Goal: Task Accomplishment & Management: Complete application form

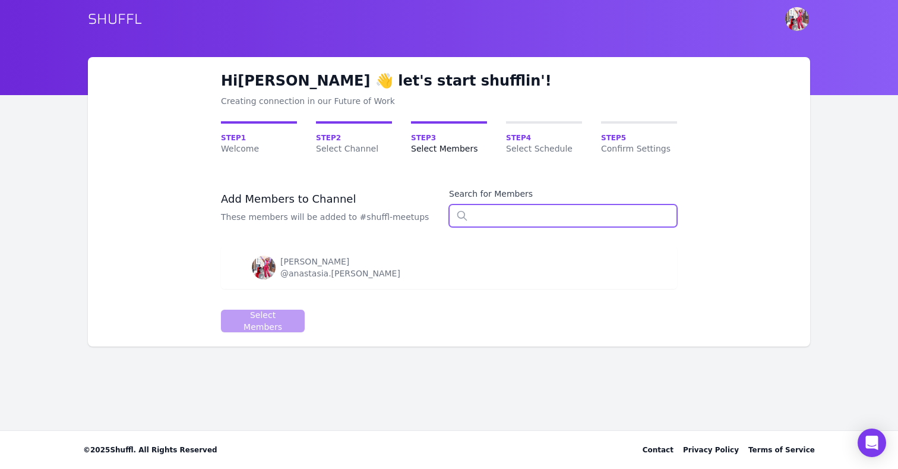
click at [489, 220] on input "text" at bounding box center [563, 215] width 228 height 23
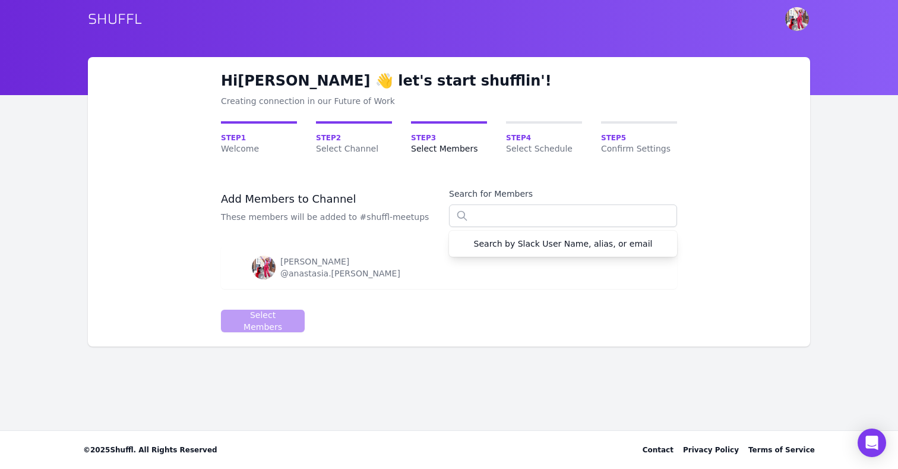
click at [434, 136] on span "Step 3" at bounding box center [449, 138] width 76 height 10
click at [339, 139] on span "Step 2" at bounding box center [354, 138] width 76 height 10
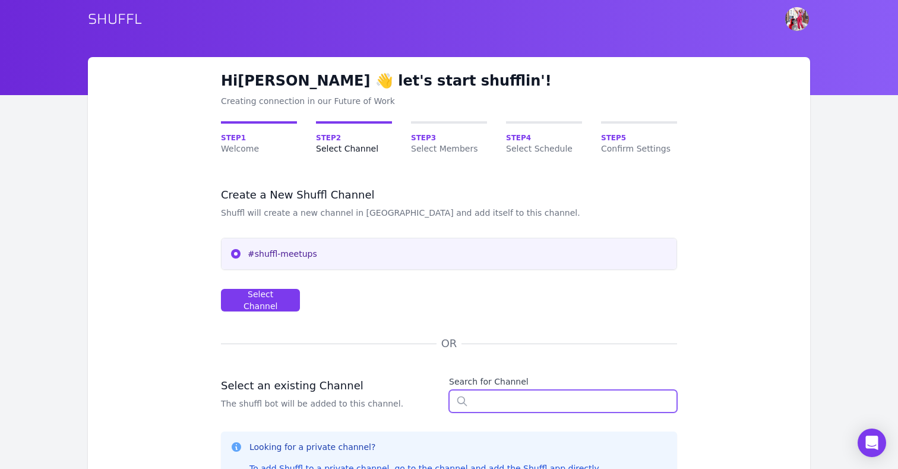
click at [491, 399] on input "text" at bounding box center [563, 401] width 228 height 23
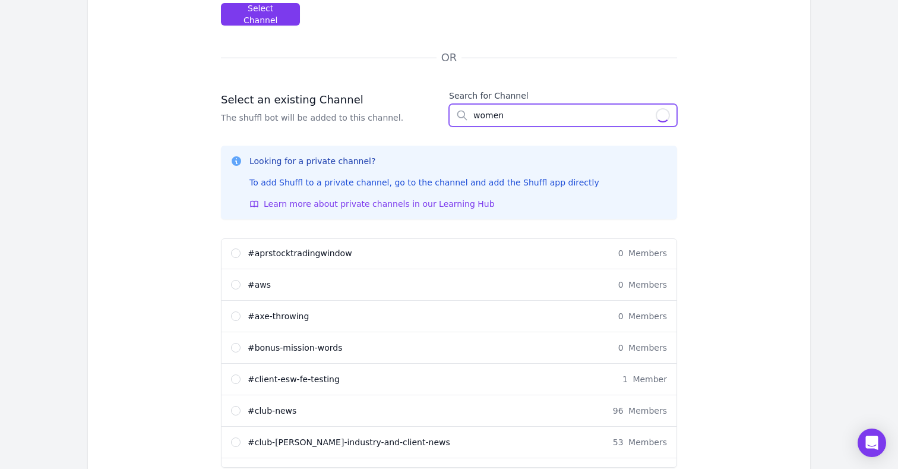
scroll to position [213, 0]
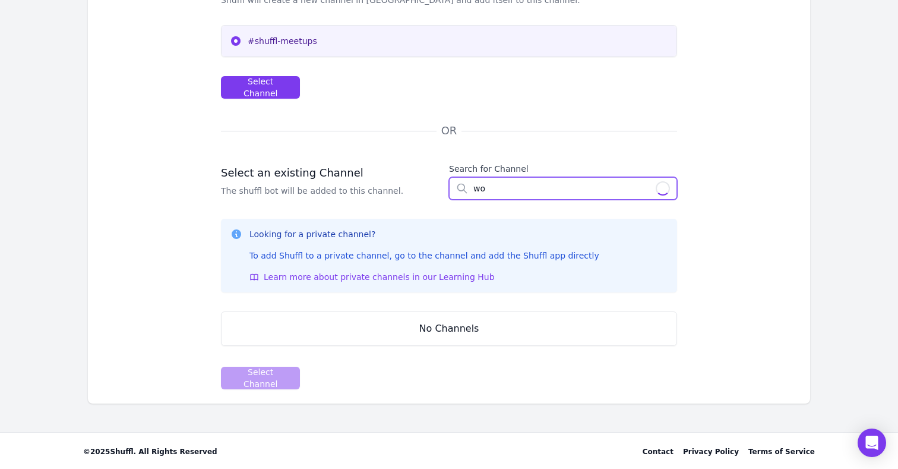
type input "w"
type input "south"
